Goal: Complete application form

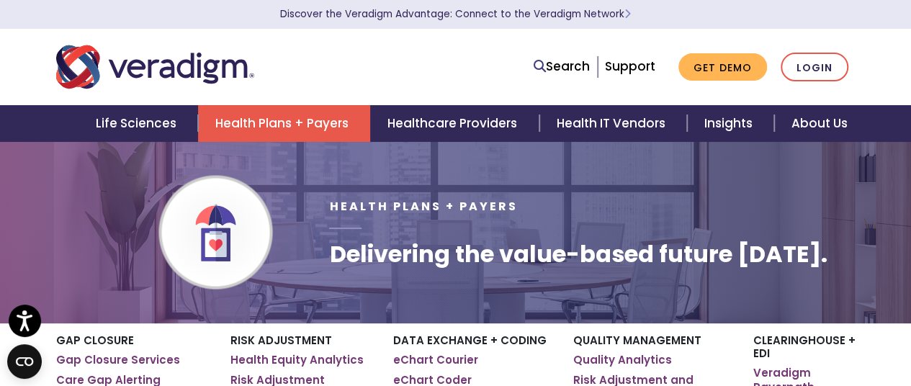
click at [494, 181] on div "Health Plans + Payers Delivering the value-based future today." at bounding box center [591, 232] width 547 height 136
click at [541, 16] on link "Discover the Veradigm Advantage: Connect to the Veradigm Network" at bounding box center [455, 14] width 351 height 14
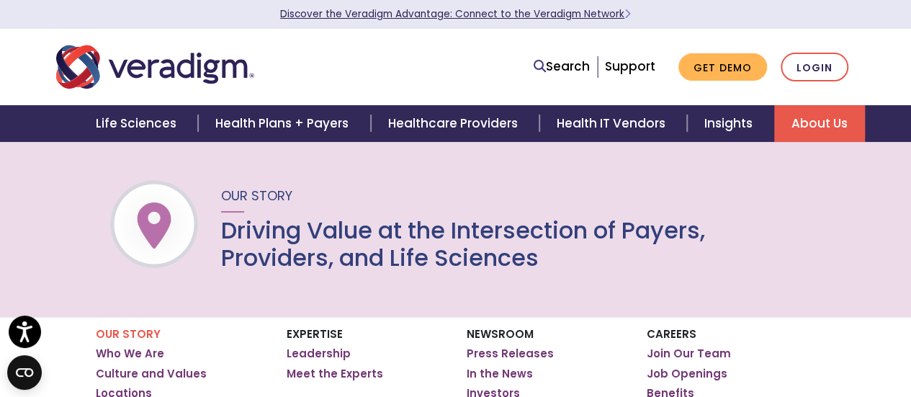
click at [596, 12] on link "Discover the Veradigm Advantage: Connect to the Veradigm Network" at bounding box center [455, 14] width 351 height 14
click at [600, 4] on p "Discover the Veradigm Advantage: Connect to the Veradigm Network" at bounding box center [456, 14] width 807 height 29
click at [602, 9] on link "Discover the Veradigm Advantage: Connect to the Veradigm Network" at bounding box center [455, 14] width 351 height 14
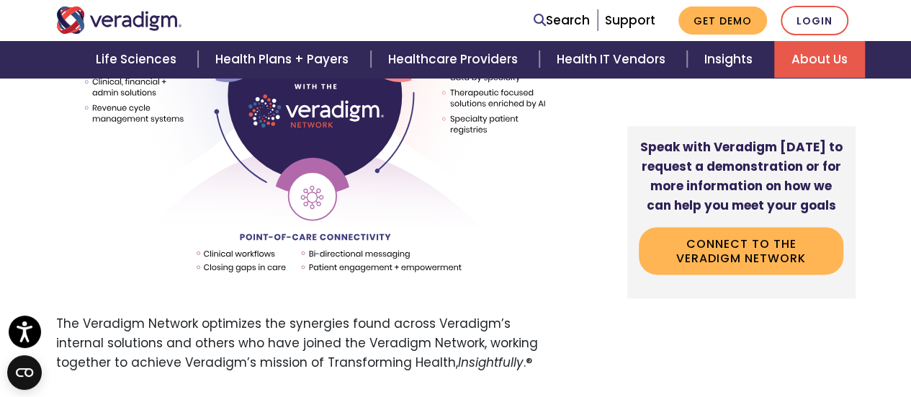
scroll to position [908, 0]
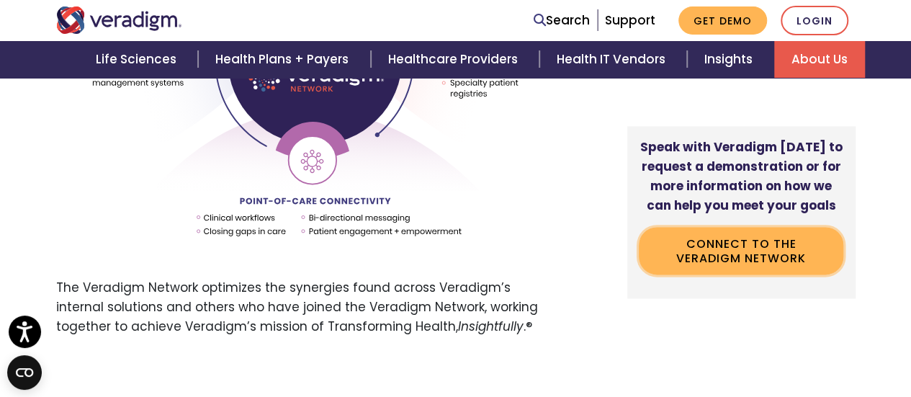
click at [798, 242] on link "Connect to the Veradigm Network" at bounding box center [741, 251] width 205 height 47
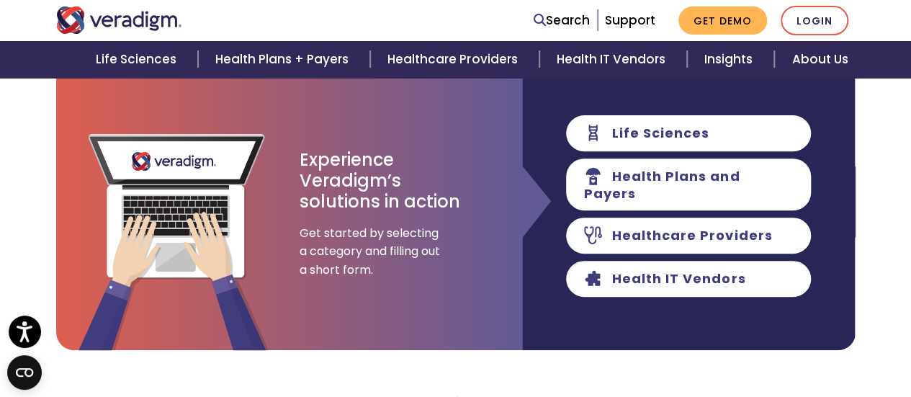
scroll to position [194, 0]
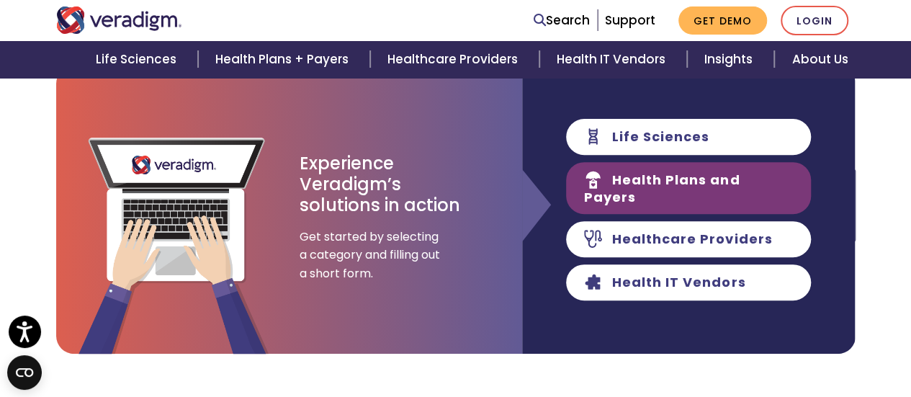
click at [741, 186] on link "Health Plans and Payers" at bounding box center [688, 188] width 245 height 52
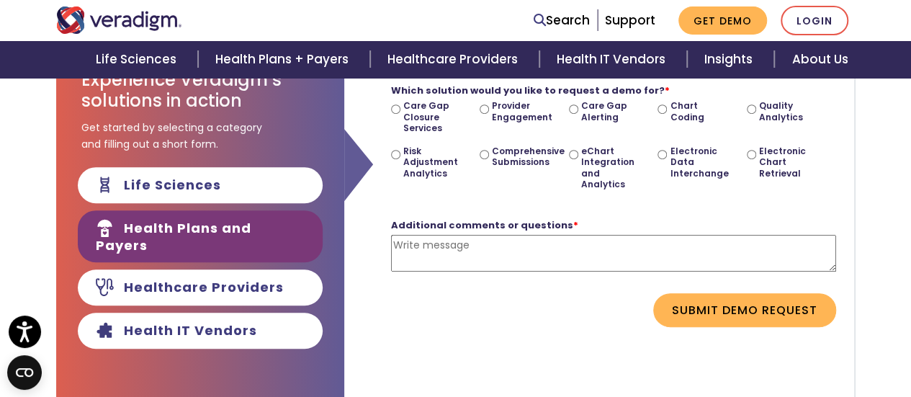
scroll to position [367, 0]
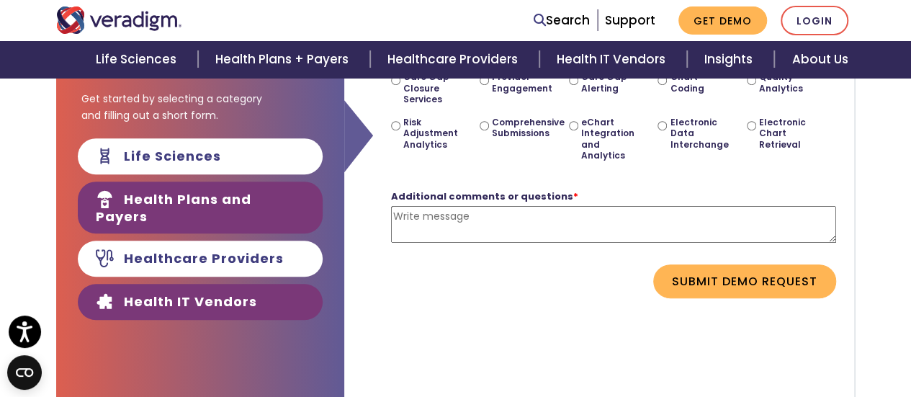
click at [241, 289] on link "Health IT Vendors" at bounding box center [200, 302] width 245 height 36
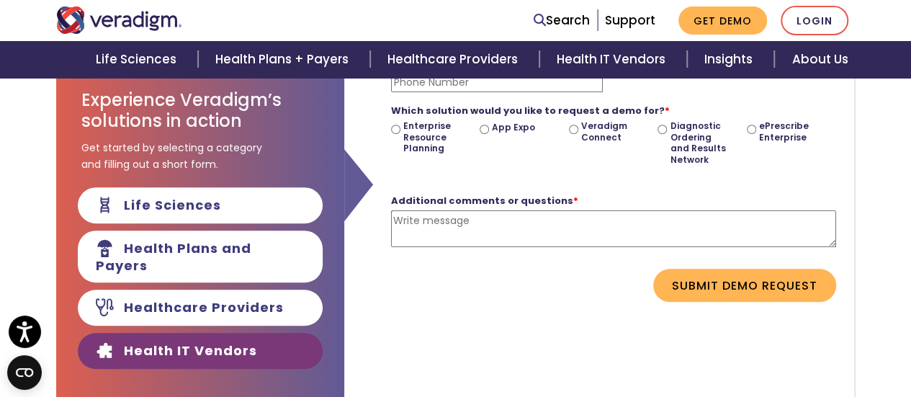
scroll to position [310, 0]
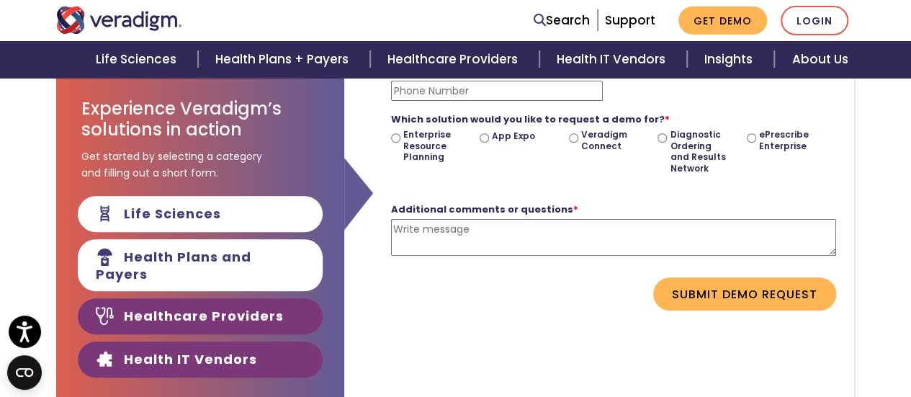
click at [218, 315] on link "Healthcare Providers" at bounding box center [200, 316] width 245 height 36
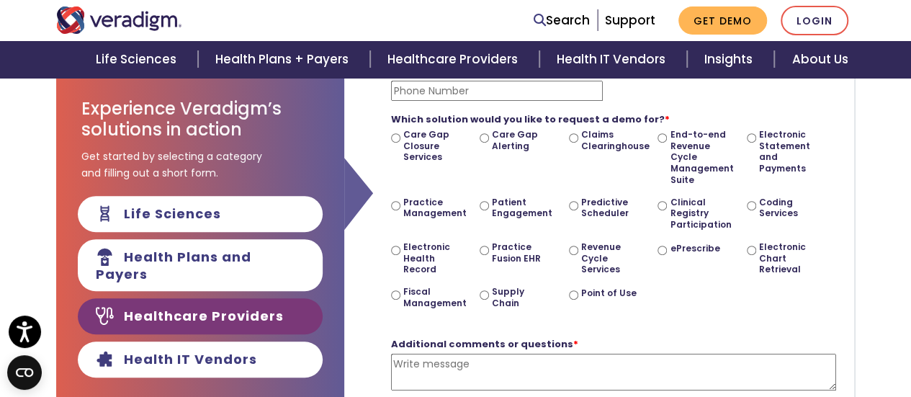
click at [481, 204] on input "Patient Engagement" at bounding box center [484, 205] width 9 height 9
radio input "true"
click at [432, 363] on textarea "Additional comments or questions *" at bounding box center [613, 372] width 445 height 37
